Goal: Information Seeking & Learning: Compare options

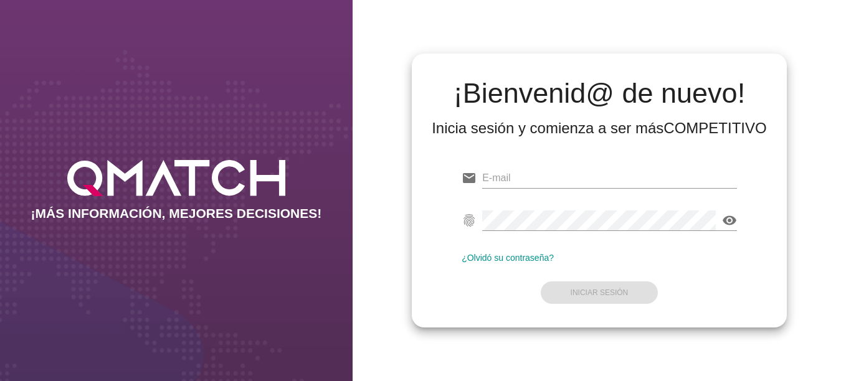
type input "[EMAIL_ADDRESS][DOMAIN_NAME]"
drag, startPoint x: 596, startPoint y: 193, endPoint x: 591, endPoint y: 209, distance: 16.9
click at [596, 193] on div at bounding box center [609, 196] width 255 height 7
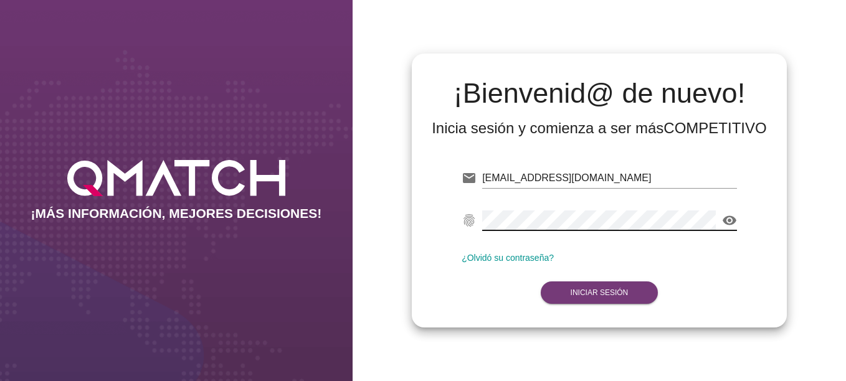
click at [587, 293] on strong "Iniciar Sesión" at bounding box center [600, 292] width 58 height 9
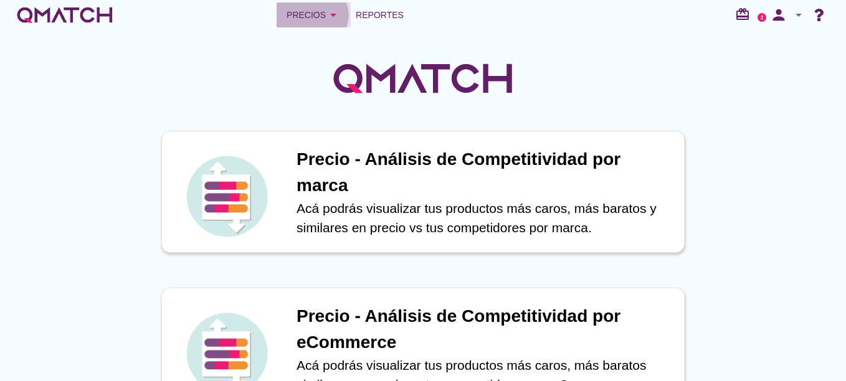
click at [306, 11] on div "Precios arrow_drop_down" at bounding box center [314, 14] width 54 height 15
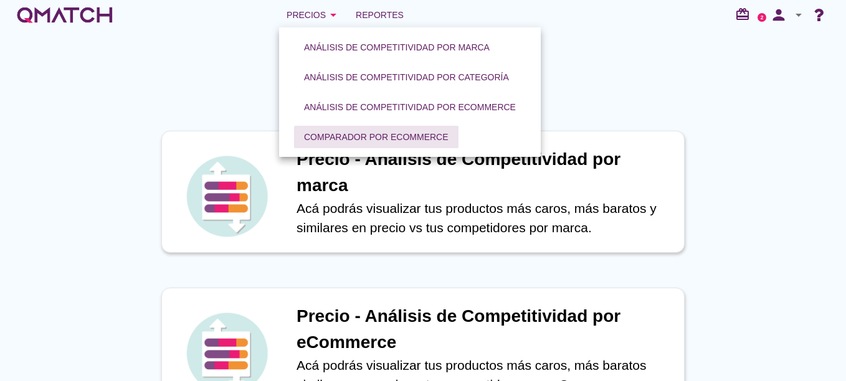
click at [339, 131] on div "Comparador por eCommerce" at bounding box center [376, 137] width 145 height 13
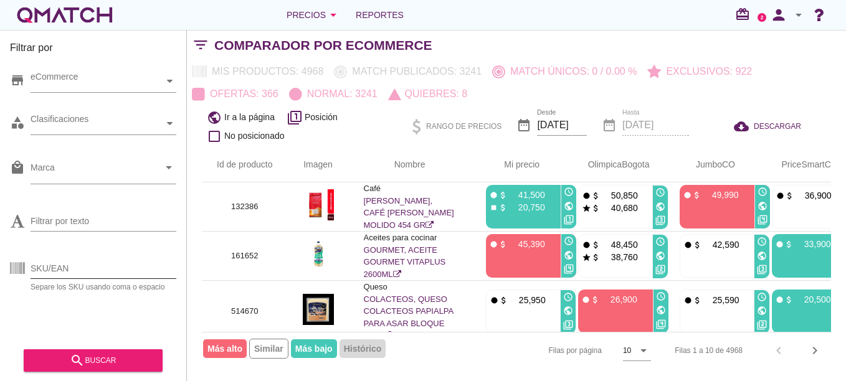
click at [59, 268] on input "SKU/EAN" at bounding box center [104, 269] width 146 height 20
click at [75, 268] on input "SKU/EAN" at bounding box center [104, 269] width 146 height 20
paste input "117146"
click at [97, 353] on button "search buscar" at bounding box center [93, 360] width 139 height 22
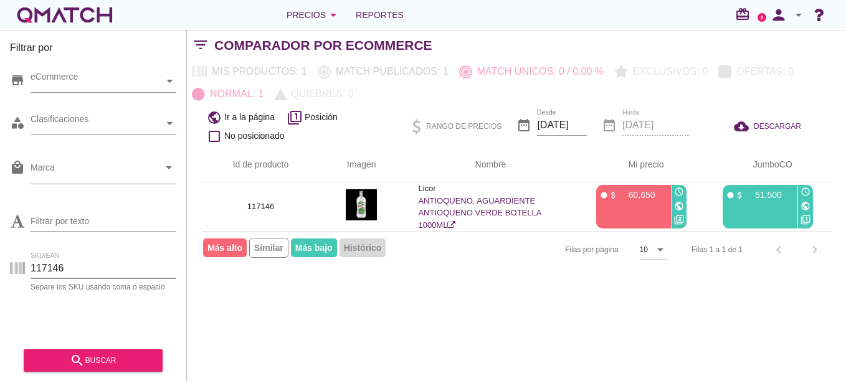
drag, startPoint x: 65, startPoint y: 264, endPoint x: 24, endPoint y: 268, distance: 42.0
click at [24, 268] on div "SKU/EAN 117146 Separe los SKU usando coma o espacio" at bounding box center [93, 271] width 166 height 40
paste input "28573"
click at [88, 351] on button "search buscar" at bounding box center [93, 360] width 139 height 22
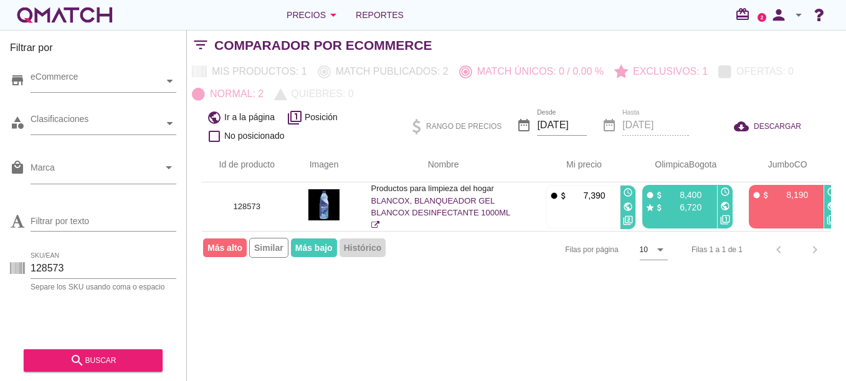
drag, startPoint x: 74, startPoint y: 270, endPoint x: 0, endPoint y: 270, distance: 74.1
click at [0, 270] on html "5 10 15 20 25 50 [DATE] 5:58:43 am [DATE] 5:15:16 am [DATE] 3:39:53 am No se en…" at bounding box center [423, 190] width 846 height 381
paste input "16562"
click at [104, 356] on div "search buscar" at bounding box center [93, 360] width 119 height 15
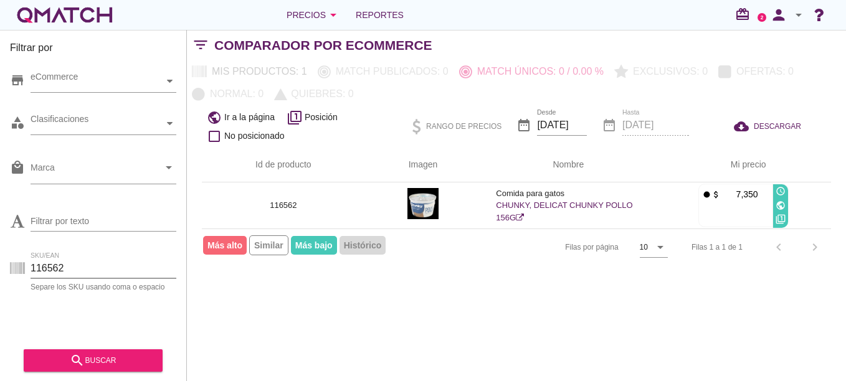
drag, startPoint x: 82, startPoint y: 259, endPoint x: 50, endPoint y: 263, distance: 32.6
click at [72, 263] on input "116562" at bounding box center [104, 269] width 146 height 20
drag, startPoint x: 76, startPoint y: 268, endPoint x: -2, endPoint y: 269, distance: 78.5
click at [0, 269] on html "5 10 15 20 25 50 [DATE] 3:39:51 am No se encontraron marcas para mostrar Cerrar…" at bounding box center [423, 190] width 846 height 381
paste input "4182"
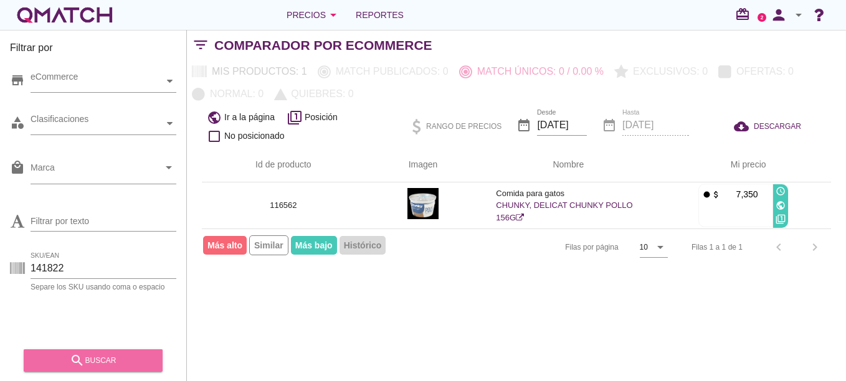
click at [90, 349] on button "search buscar" at bounding box center [93, 360] width 139 height 22
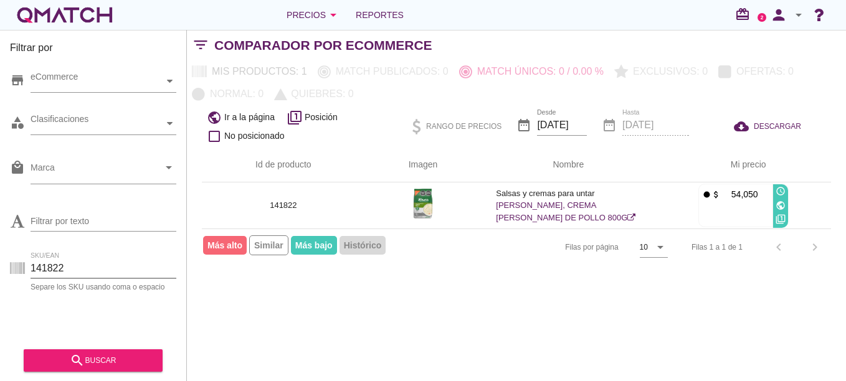
drag, startPoint x: 69, startPoint y: 265, endPoint x: -2, endPoint y: 268, distance: 71.1
click at [0, 268] on html "5 10 15 20 25 50 [DATE] 3:39:54 am No se encontraron marcas para mostrar Cerrar…" at bounding box center [423, 190] width 846 height 381
paste input "269204"
click at [77, 351] on button "search buscar" at bounding box center [93, 360] width 139 height 22
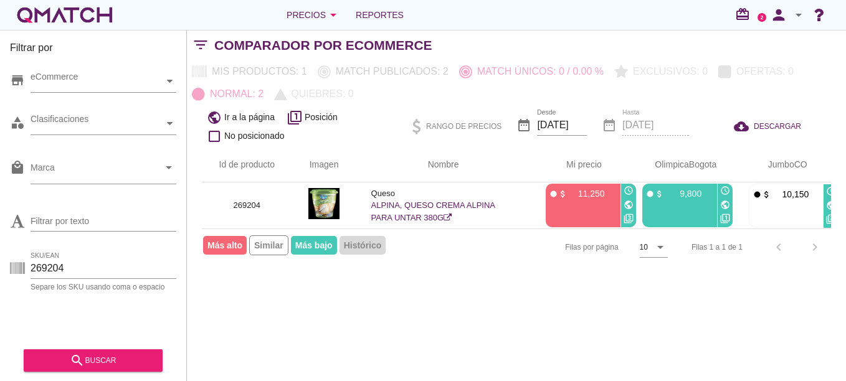
scroll to position [0, 9]
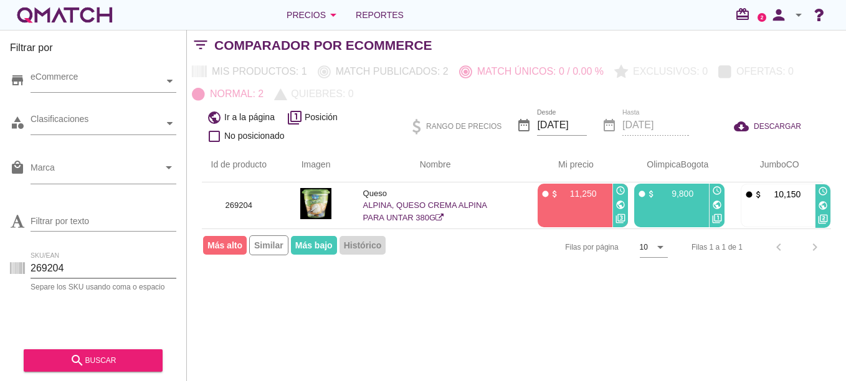
drag, startPoint x: 67, startPoint y: 273, endPoint x: -2, endPoint y: 275, distance: 69.8
click at [0, 275] on html "5 10 15 20 25 50 [DATE] 5:57:32 am [DATE] 5:15:17 am [DATE] 3:39:52 am No se en…" at bounding box center [423, 190] width 846 height 381
paste input "102756"
click at [98, 351] on button "search buscar" at bounding box center [93, 360] width 139 height 22
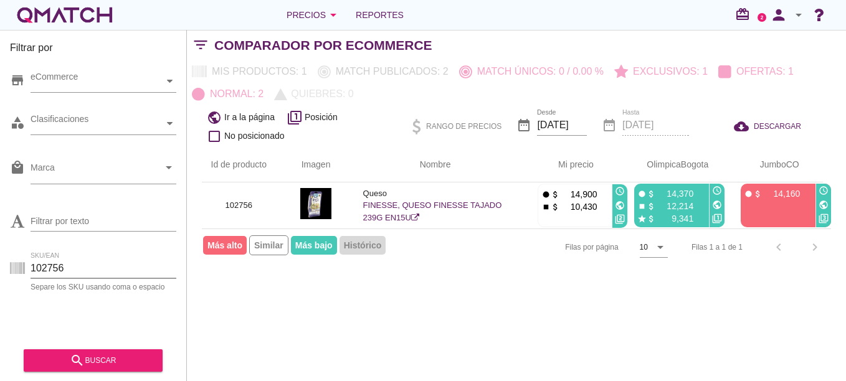
drag, startPoint x: 74, startPoint y: 270, endPoint x: 40, endPoint y: 273, distance: 33.1
click at [0, 262] on html "5 10 15 20 25 50 [DATE] 5:56:58 am [DATE] 5:15:20 am [DATE] 3:39:51 am No se en…" at bounding box center [423, 190] width 846 height 381
paste input "19820"
drag, startPoint x: 68, startPoint y: 269, endPoint x: 21, endPoint y: 270, distance: 47.4
click at [21, 271] on div "SKU/EAN 119820 Separe los SKU usando coma o espacio" at bounding box center [93, 271] width 166 height 40
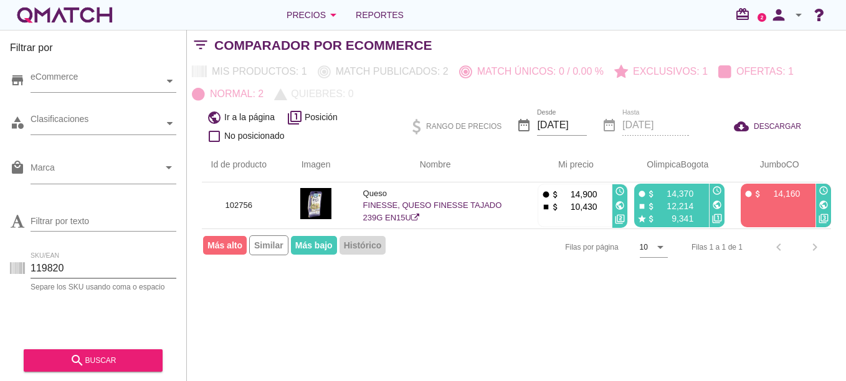
click at [72, 269] on input "119820" at bounding box center [104, 269] width 146 height 20
drag, startPoint x: 70, startPoint y: 269, endPoint x: 22, endPoint y: 264, distance: 47.6
click at [22, 264] on div "SKU/EAN 119820 Separe los SKU usando coma o espacio" at bounding box center [93, 271] width 166 height 40
paste input "text"
drag, startPoint x: 84, startPoint y: 272, endPoint x: -2, endPoint y: 269, distance: 86.6
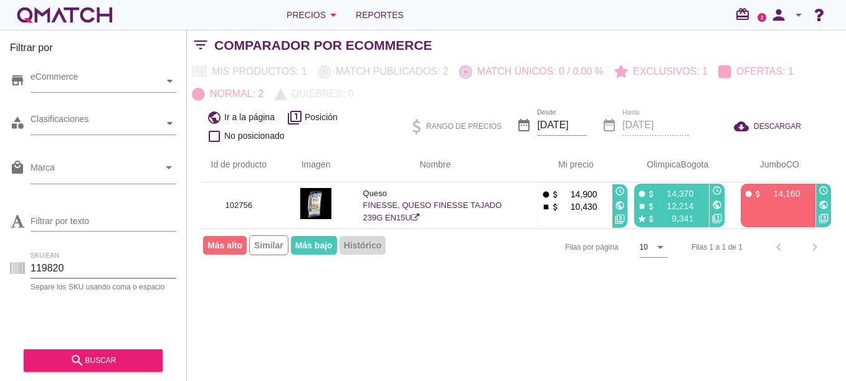
click at [0, 269] on html "5 10 15 20 25 50 [DATE] 5:56:58 am [DATE] 5:15:20 am [DATE] 3:39:51 am No se en…" at bounding box center [423, 190] width 846 height 381
click at [88, 353] on button "search buscar" at bounding box center [93, 360] width 139 height 22
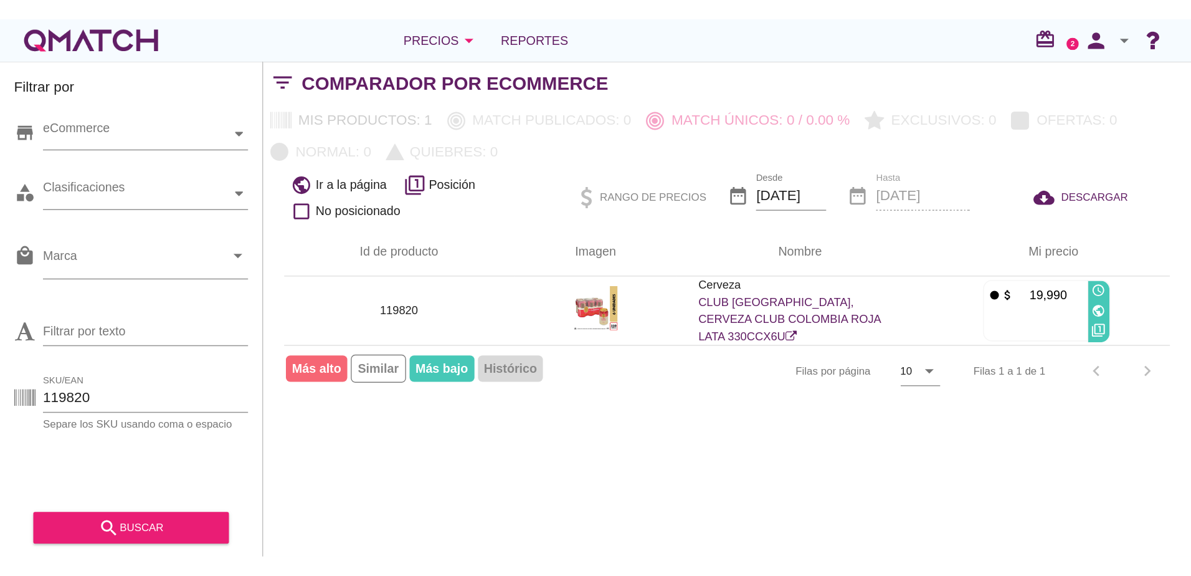
scroll to position [0, 0]
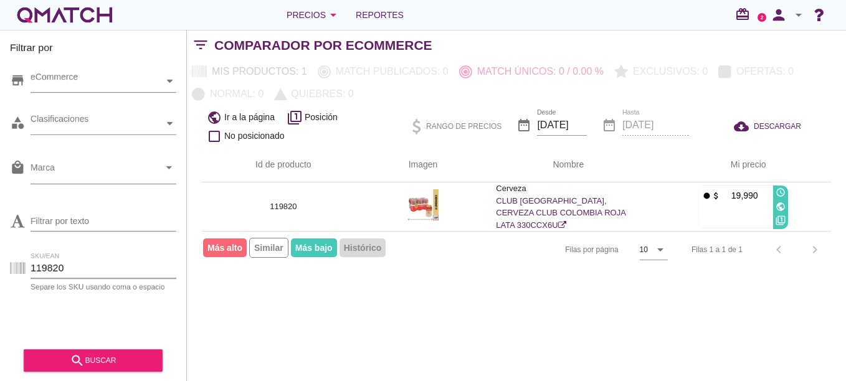
drag, startPoint x: 49, startPoint y: 264, endPoint x: -2, endPoint y: 264, distance: 51.7
click at [0, 264] on html "5 10 15 20 25 50 [DATE] 3:39:52 am No se encontraron marcas para mostrar Cerrar…" at bounding box center [423, 190] width 846 height 381
paste input "59961"
click at [75, 350] on div "search buscar" at bounding box center [93, 356] width 139 height 31
click at [79, 354] on icon "search" at bounding box center [77, 360] width 15 height 15
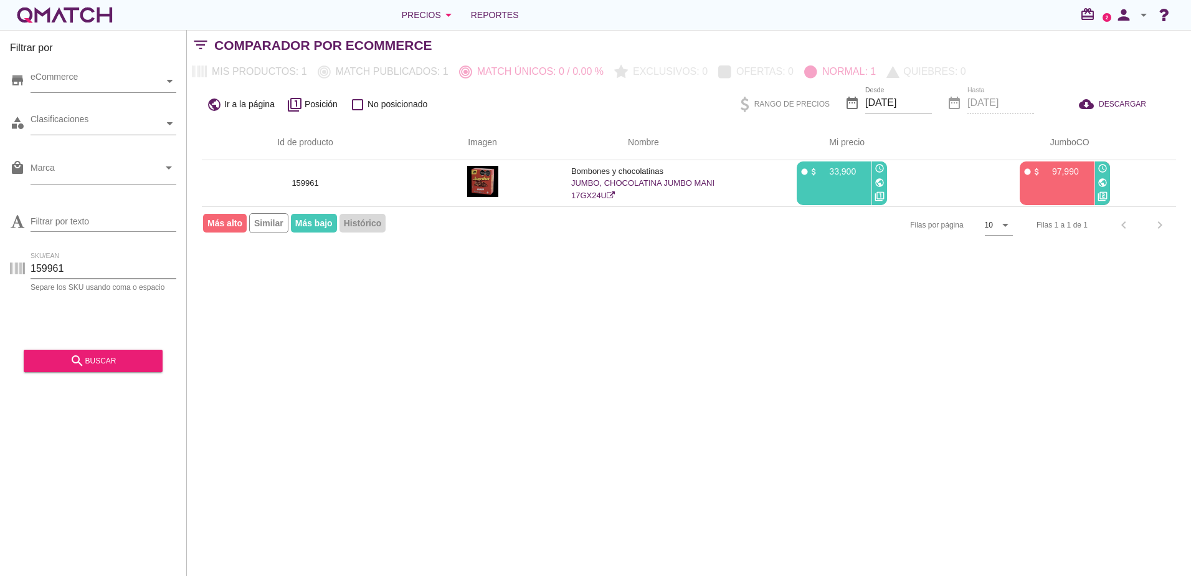
drag, startPoint x: 40, startPoint y: 272, endPoint x: 2, endPoint y: 272, distance: 37.4
click at [3, 272] on div "Filtrar por store eCommerce category Clasificaciones local_mall Marca arrow_dro…" at bounding box center [93, 303] width 187 height 546
paste input "12017"
click at [69, 359] on div "search buscar" at bounding box center [93, 360] width 119 height 15
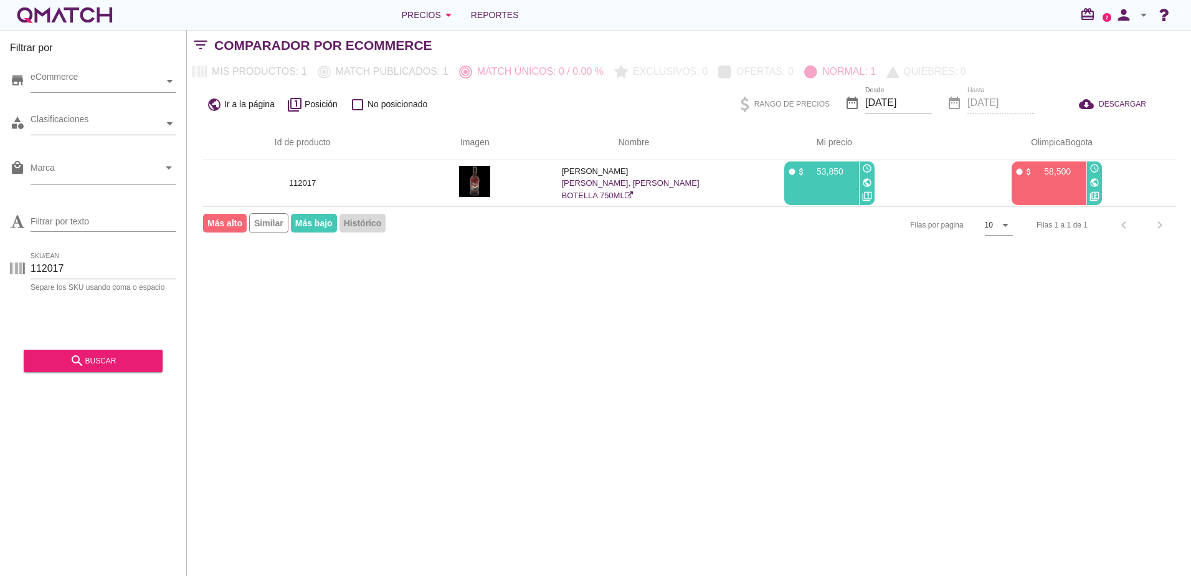
drag, startPoint x: 74, startPoint y: 269, endPoint x: -24, endPoint y: 261, distance: 98.8
click at [0, 261] on html "5 10 15 20 25 50 [DATE] 5:15:23 am [DATE] 3:39:53 am No se encontraron marcas p…" at bounding box center [595, 288] width 1191 height 576
paste input "46342"
click at [105, 347] on div "search buscar" at bounding box center [93, 356] width 139 height 31
click at [110, 359] on div "search buscar" at bounding box center [93, 360] width 119 height 15
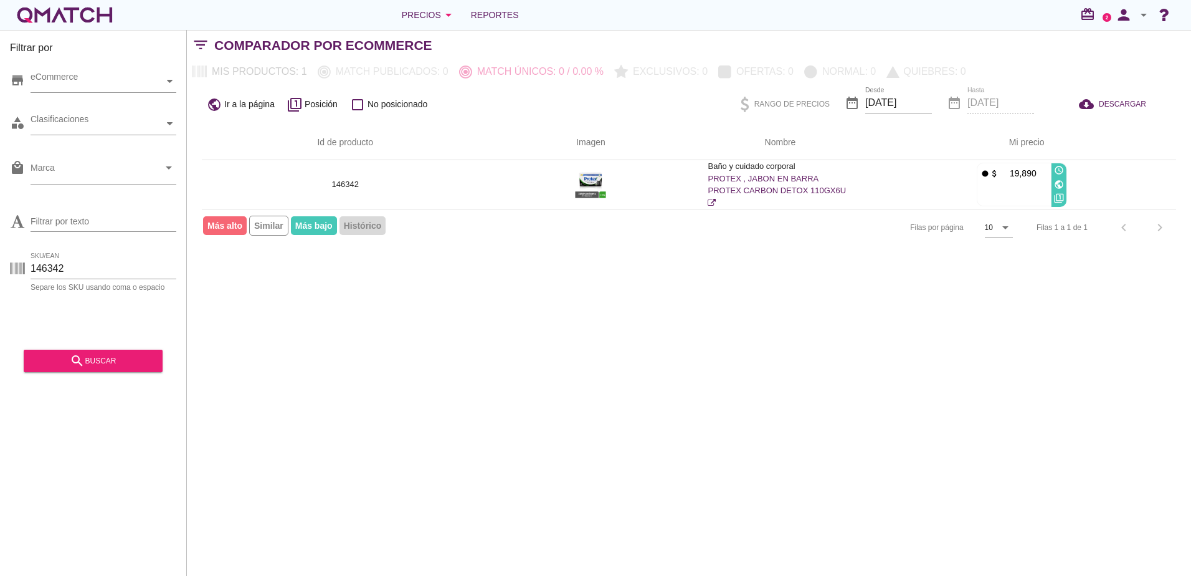
drag, startPoint x: 87, startPoint y: 271, endPoint x: -65, endPoint y: 272, distance: 152.0
click at [0, 272] on html "5 10 15 20 25 50 [DATE] 3:39:53 am No se encontraron marcas para mostrar Cerrar…" at bounding box center [595, 288] width 1191 height 576
paste input "31145"
type input "131145"
click at [89, 366] on div "search buscar" at bounding box center [93, 360] width 119 height 15
